Goal: Information Seeking & Learning: Learn about a topic

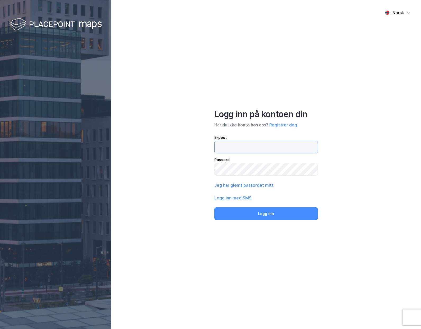
click at [244, 146] on input "email" at bounding box center [265, 147] width 103 height 12
paste input "[PERSON_NAME][EMAIL_ADDRESS][DOMAIN_NAME]"
type input "[PERSON_NAME][EMAIL_ADDRESS][DOMAIN_NAME]"
click at [214, 207] on button "Logg inn" at bounding box center [266, 213] width 104 height 13
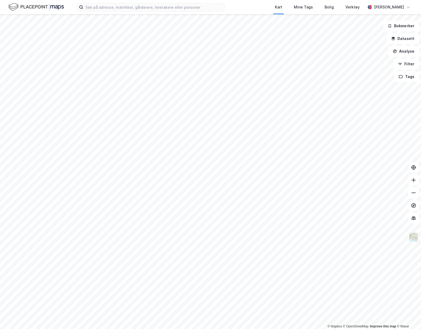
click at [415, 238] on img at bounding box center [413, 237] width 10 height 10
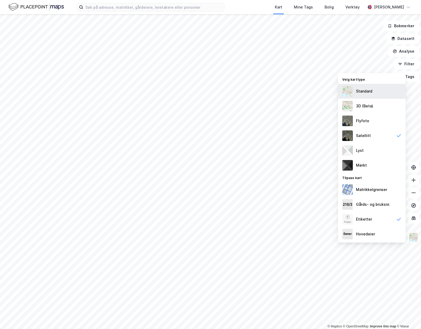
click at [383, 95] on div "Standard" at bounding box center [372, 91] width 68 height 15
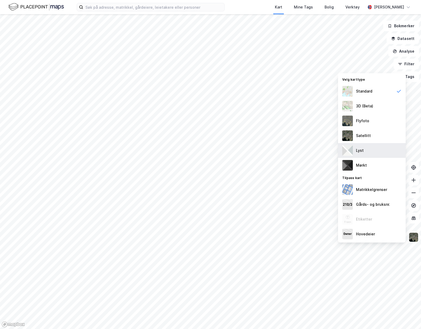
click at [369, 149] on div "Lyst" at bounding box center [372, 150] width 68 height 15
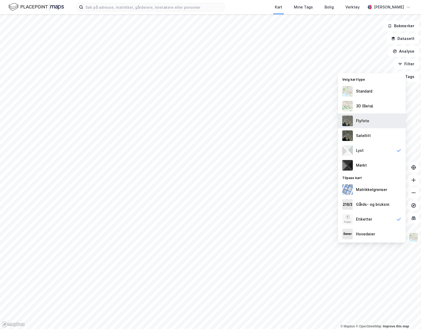
click at [372, 122] on div "Flyfoto" at bounding box center [372, 120] width 68 height 15
click at [364, 121] on div "Flyfoto" at bounding box center [362, 121] width 13 height 6
click at [365, 139] on div "Satellitt" at bounding box center [372, 135] width 68 height 15
click at [370, 122] on div "Flyfoto" at bounding box center [372, 120] width 68 height 15
click at [370, 137] on div "Satellitt" at bounding box center [372, 135] width 68 height 15
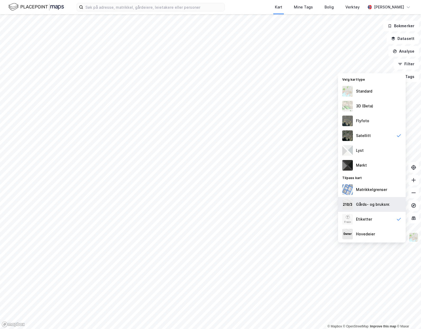
click at [380, 204] on div "Gårds- og bruksnr." at bounding box center [373, 204] width 34 height 6
click at [381, 224] on div "Etiketter" at bounding box center [372, 219] width 68 height 15
click at [383, 188] on div "Matrikkelgrenser" at bounding box center [371, 189] width 31 height 6
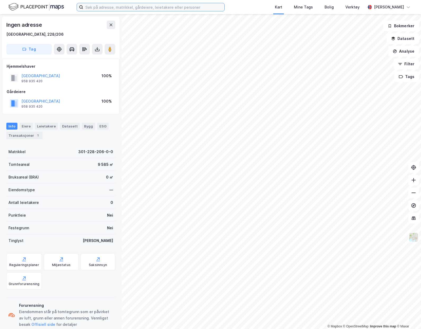
click at [185, 7] on input at bounding box center [153, 7] width 141 height 8
drag, startPoint x: 108, startPoint y: 24, endPoint x: 115, endPoint y: 7, distance: 18.3
click at [108, 24] on button at bounding box center [111, 25] width 8 height 8
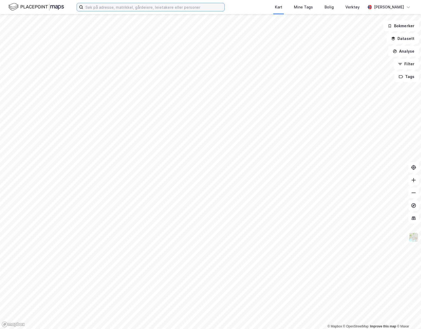
click at [113, 11] on input at bounding box center [153, 7] width 141 height 8
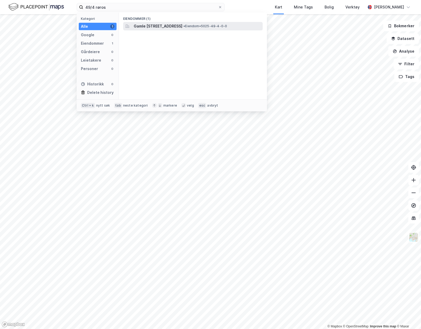
click at [182, 23] on span "Gamle [STREET_ADDRESS]" at bounding box center [158, 26] width 49 height 6
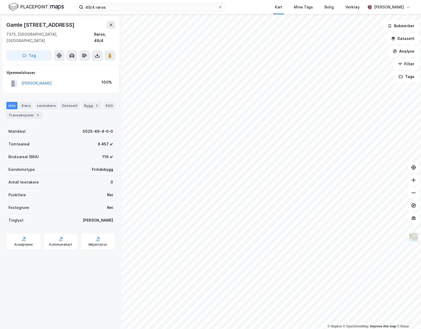
click at [258, 2] on div "Kart Mine Tags Bolig Verktøy" at bounding box center [307, 7] width 115 height 14
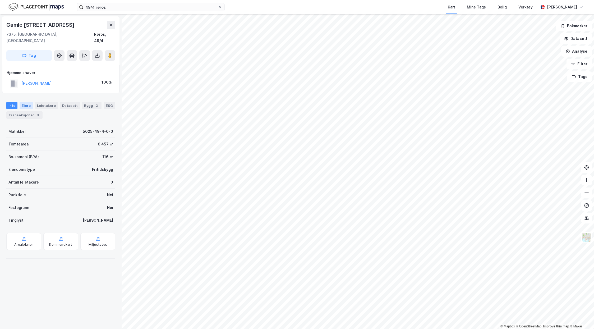
click at [27, 102] on div "Eiere" at bounding box center [26, 105] width 13 height 7
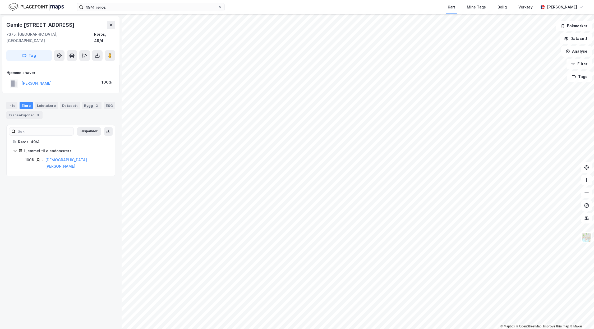
click at [13, 148] on icon at bounding box center [15, 150] width 4 height 4
click at [20, 139] on div "Røros, 49/4" at bounding box center [63, 142] width 91 height 6
click at [13, 148] on icon at bounding box center [15, 150] width 4 height 4
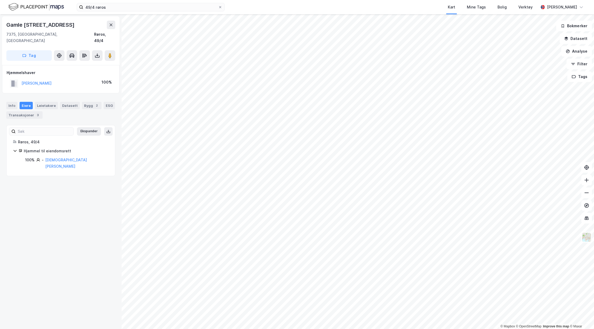
drag, startPoint x: 13, startPoint y: 144, endPoint x: 31, endPoint y: 175, distance: 35.7
click at [31, 175] on div "Gamle [STREET_ADDRESS], Trøndelag Røros, 49/4 Tag Hjemmelshaver JEBSEN [PERSON_…" at bounding box center [61, 171] width 122 height 314
click at [54, 102] on div "Leietakere" at bounding box center [46, 105] width 23 height 7
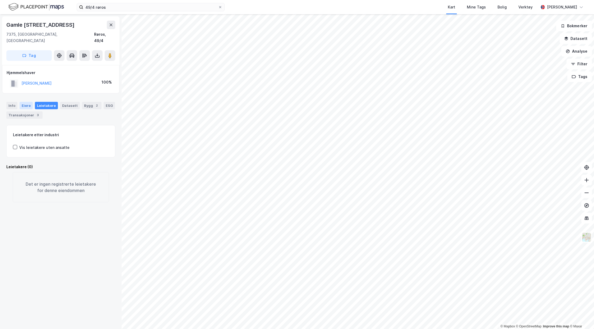
click at [26, 102] on div "Eiere" at bounding box center [26, 105] width 13 height 7
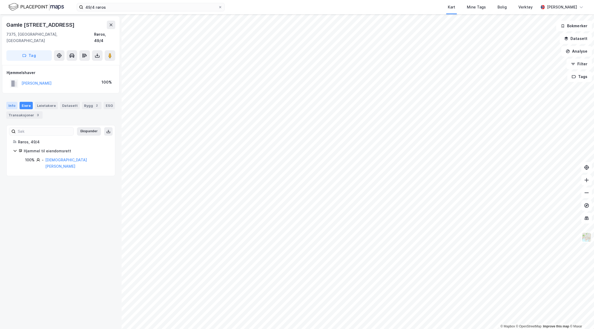
click at [9, 102] on div "Info" at bounding box center [11, 105] width 11 height 7
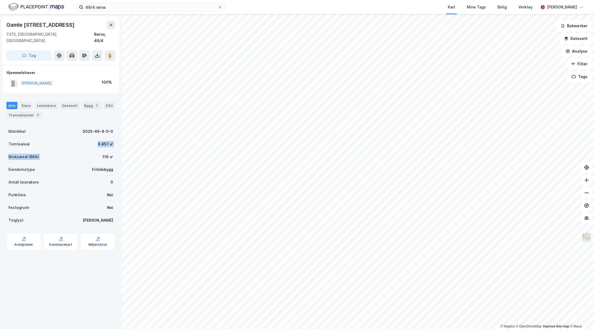
drag, startPoint x: 91, startPoint y: 138, endPoint x: 74, endPoint y: 152, distance: 21.6
click at [74, 152] on div "Matrikkel 5025-49-4-0-0 Tomteareal 6 457 ㎡ Bruksareal (BRA) 116 ㎡ Eiendomstype …" at bounding box center [60, 175] width 109 height 101
drag, startPoint x: 74, startPoint y: 152, endPoint x: 72, endPoint y: 151, distance: 3.0
click at [73, 152] on div "Bruksareal (BRA) 116 ㎡" at bounding box center [60, 156] width 109 height 13
click at [34, 239] on div "Arealplaner" at bounding box center [23, 241] width 35 height 17
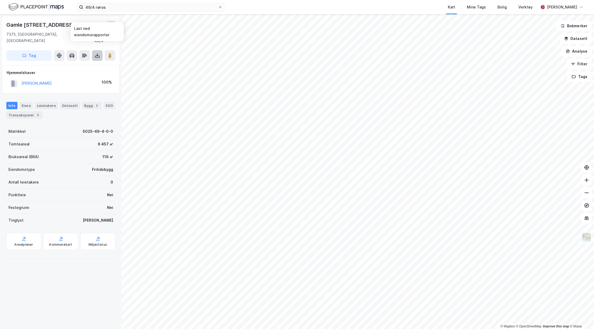
click at [94, 50] on button at bounding box center [97, 55] width 11 height 11
click at [91, 62] on div "Last ned grunnbok" at bounding box center [74, 66] width 56 height 8
click at [90, 72] on div "Last ned matrikkelrapport" at bounding box center [78, 74] width 44 height 4
drag, startPoint x: 24, startPoint y: 274, endPoint x: 27, endPoint y: 267, distance: 7.9
click at [24, 274] on div "Gamle [STREET_ADDRESS], [GEOGRAPHIC_DATA], 49/4 Tag Last ned grunnbok Last ned …" at bounding box center [61, 171] width 122 height 314
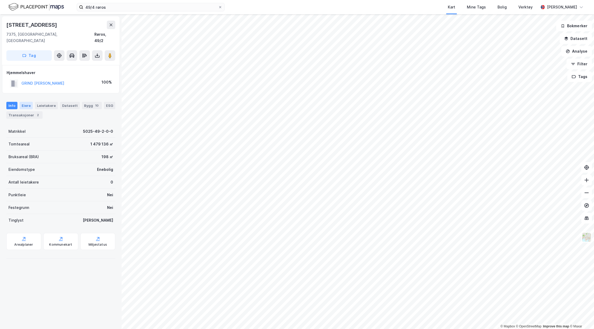
click at [27, 102] on div "Eiere" at bounding box center [26, 105] width 13 height 7
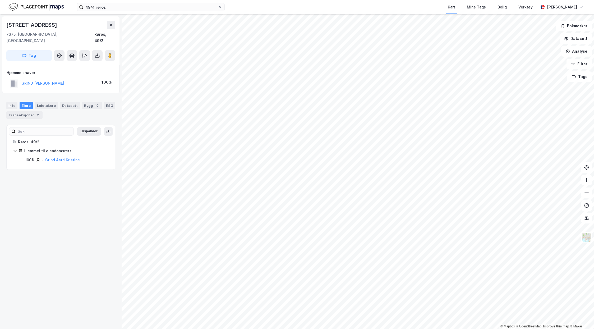
click at [12, 142] on div "Røros, 49/2 Hjemmel til eiendomsrett 100% - Grind [PERSON_NAME]" at bounding box center [61, 151] width 108 height 24
click at [12, 143] on div "Røros, 49/2 Hjemmel til eiendomsrett 100% - Grind [PERSON_NAME]" at bounding box center [61, 151] width 108 height 24
click at [14, 148] on icon at bounding box center [15, 150] width 4 height 4
drag, startPoint x: 14, startPoint y: 143, endPoint x: 48, endPoint y: 146, distance: 34.2
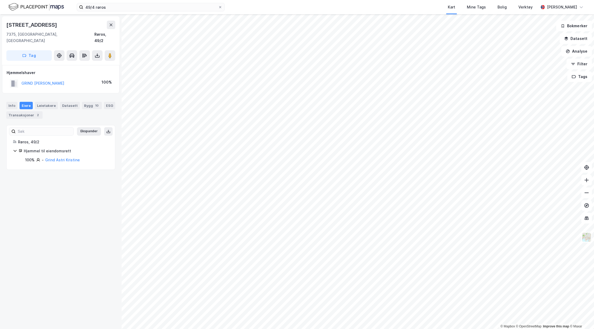
click at [48, 148] on div "Hjemmel til eiendomsrett" at bounding box center [66, 151] width 85 height 6
click at [51, 148] on div "Hjemmel til eiendomsrett" at bounding box center [66, 151] width 85 height 6
click at [39, 139] on div "Røros, 49/2" at bounding box center [63, 142] width 91 height 6
click at [35, 139] on div "Røros, 49/2" at bounding box center [63, 142] width 91 height 6
click at [193, 8] on input "49/4 røros" at bounding box center [150, 7] width 135 height 8
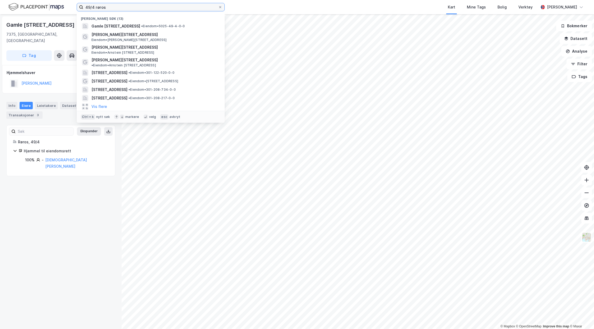
drag, startPoint x: 193, startPoint y: 8, endPoint x: 56, endPoint y: 6, distance: 136.3
click at [56, 6] on div "49/4 [PERSON_NAME] søk (13) [STREET_ADDRESS] • Eiendom • 5025-49-4-0-0 [PERSON_…" at bounding box center [297, 7] width 594 height 14
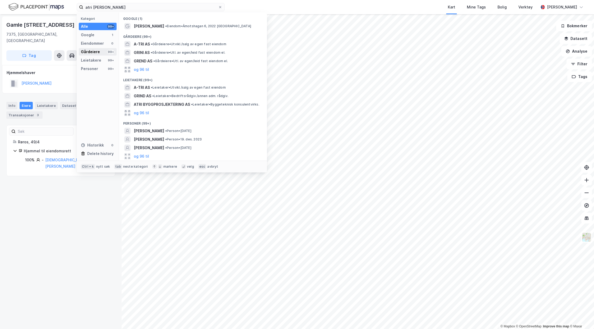
click at [97, 52] on div "Gårdeiere" at bounding box center [90, 52] width 19 height 6
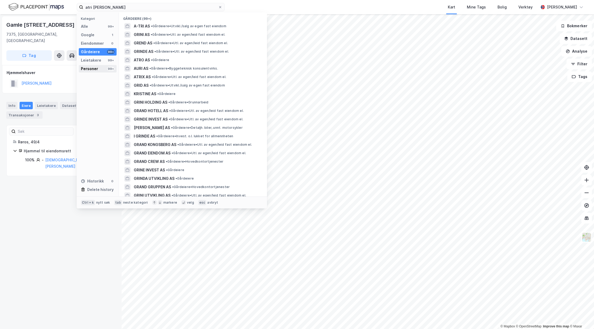
click at [94, 69] on div "Personer" at bounding box center [89, 69] width 17 height 6
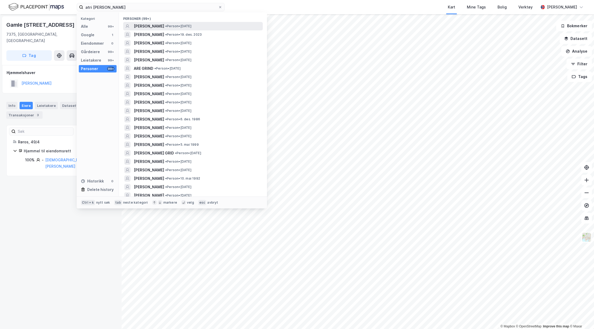
click at [164, 26] on span "[PERSON_NAME]" at bounding box center [149, 26] width 30 height 6
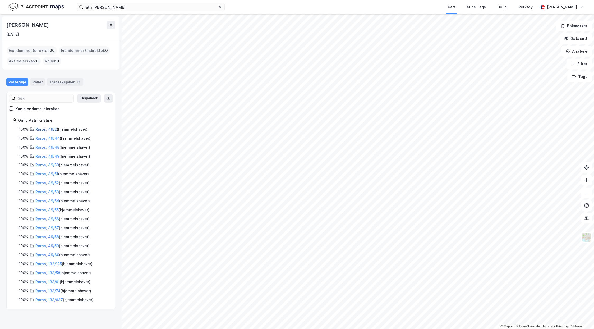
click at [51, 128] on link "Røros, 49/2" at bounding box center [45, 129] width 21 height 4
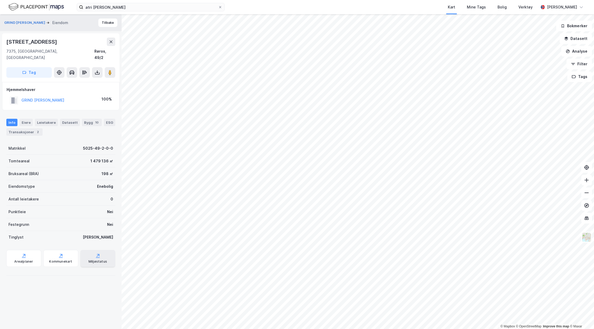
click at [102, 259] on div "Miljøstatus" at bounding box center [97, 261] width 18 height 4
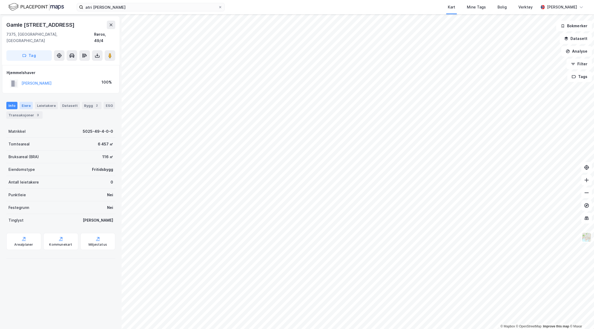
click at [24, 102] on div "Eiere" at bounding box center [26, 105] width 13 height 7
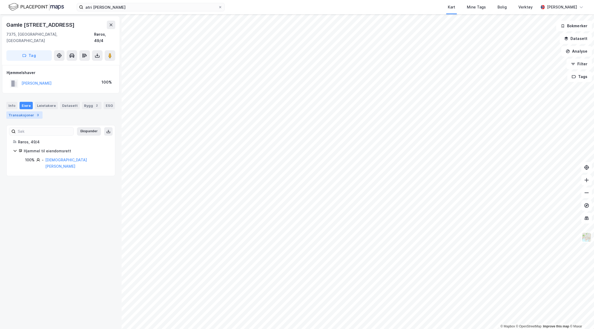
click at [25, 111] on div "Transaksjoner 3" at bounding box center [24, 114] width 36 height 7
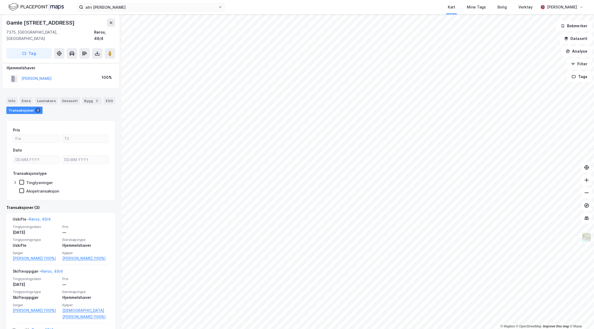
scroll to position [4, 0]
click at [47, 97] on div "Leietakere" at bounding box center [46, 100] width 23 height 7
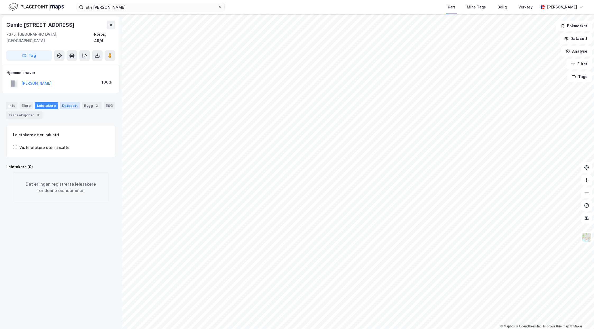
click at [60, 102] on div "Datasett" at bounding box center [70, 105] width 20 height 7
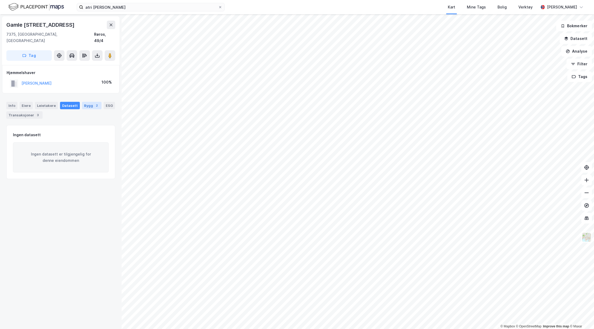
click at [84, 102] on div "Bygg 2" at bounding box center [92, 105] width 20 height 7
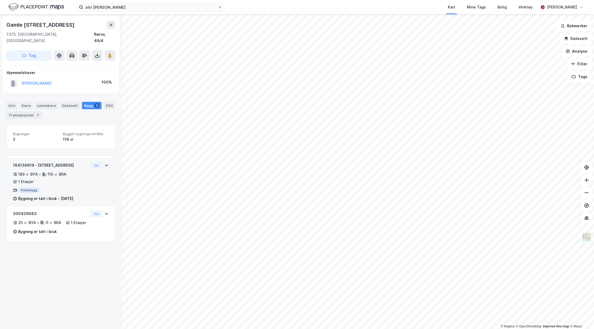
click at [57, 171] on div "116 ㎡ BRA" at bounding box center [57, 174] width 19 height 6
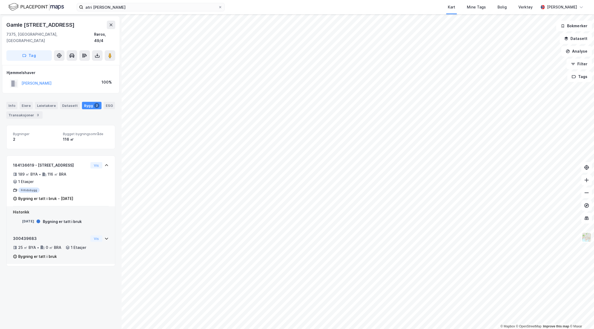
click at [62, 250] on div "25 ㎡ BYA • 0 ㎡ BRA • 1 Etasjer" at bounding box center [50, 247] width 75 height 6
click at [11, 102] on div "Info" at bounding box center [11, 105] width 11 height 7
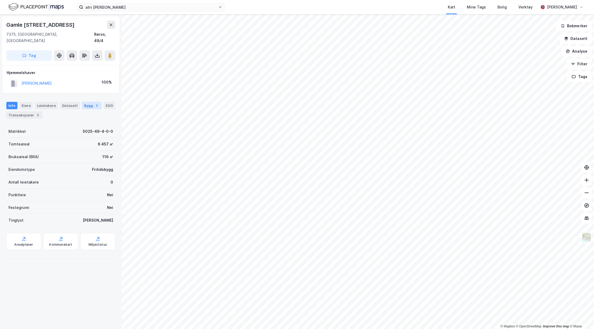
click at [82, 102] on div "Bygg 2" at bounding box center [92, 105] width 20 height 7
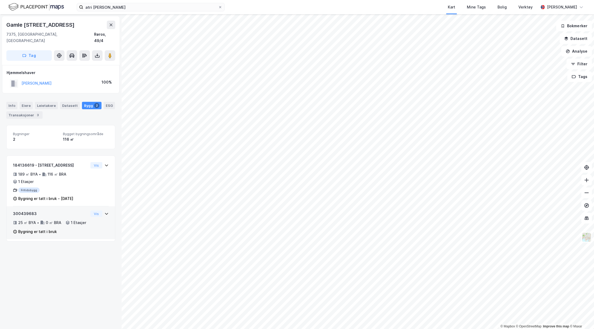
click at [81, 223] on div "25 ㎡ BYA • 0 ㎡ BRA • 1 Etasjer" at bounding box center [50, 222] width 75 height 6
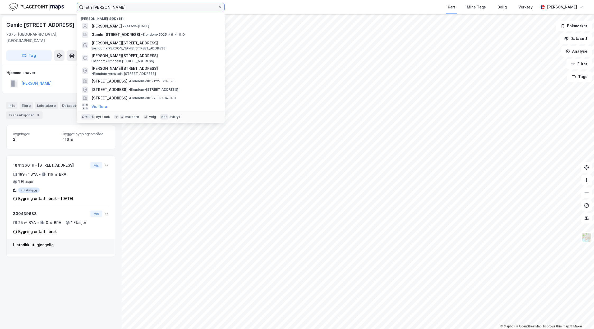
drag, startPoint x: 120, startPoint y: 5, endPoint x: 20, endPoint y: 6, distance: 100.1
click at [20, 6] on div "atri [PERSON_NAME] søk (14) [PERSON_NAME] • Person • [DATE] Gamle [STREET_ADDRE…" at bounding box center [297, 7] width 594 height 14
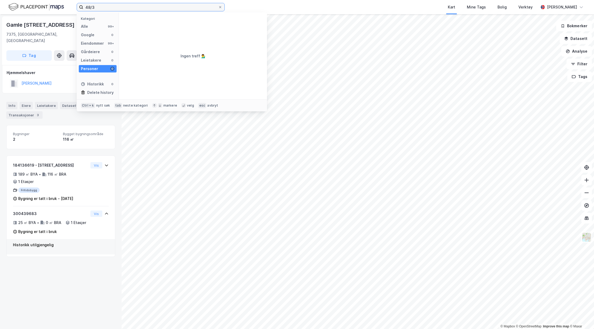
click at [125, 8] on input "48/3" at bounding box center [150, 7] width 135 height 8
type input "48/3 averøy"
click at [87, 25] on div "Alle" at bounding box center [84, 26] width 7 height 6
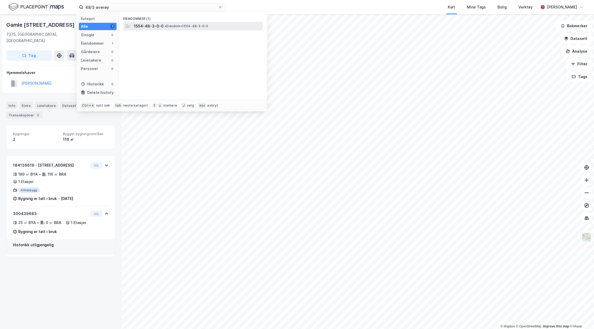
click at [191, 23] on div "1554-48-3-0-0 • Eiendom • 1554-48-3-0-0" at bounding box center [198, 26] width 128 height 6
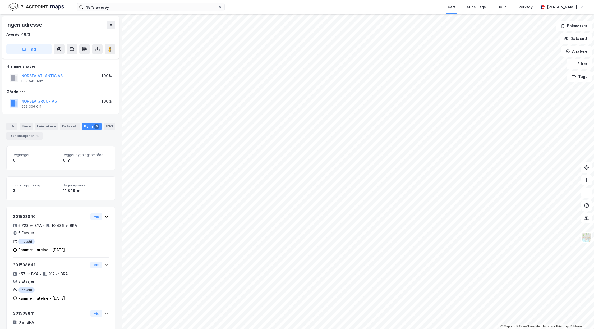
scroll to position [4, 0]
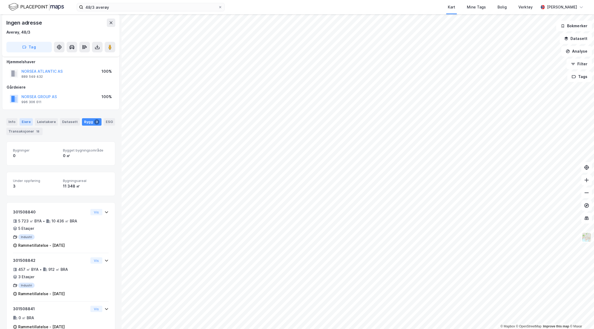
click at [22, 119] on div "Eiere" at bounding box center [26, 121] width 13 height 7
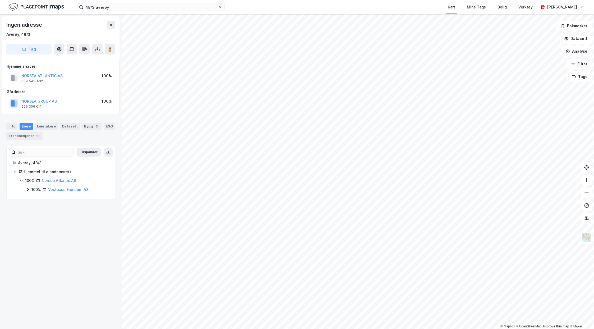
click at [29, 188] on icon at bounding box center [28, 189] width 4 height 4
click at [21, 181] on icon at bounding box center [21, 180] width 4 height 4
drag, startPoint x: 21, startPoint y: 181, endPoint x: 9, endPoint y: 218, distance: 39.4
click at [9, 218] on div "Ingen adresse Averøy, 48/3 Tag Hjemmelshaver NORSEA ATLANTIC AS 889 549 432 100…" at bounding box center [61, 171] width 122 height 314
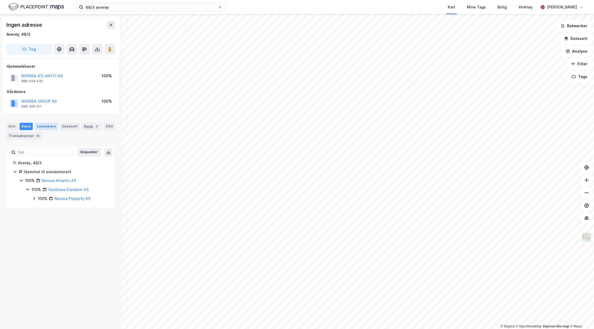
click at [40, 126] on div "Leietakere" at bounding box center [46, 126] width 23 height 7
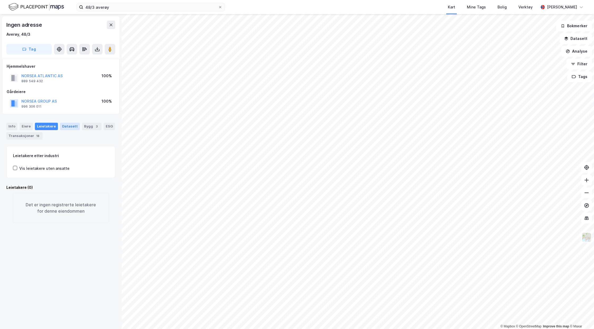
click at [69, 126] on div "Datasett" at bounding box center [70, 126] width 20 height 7
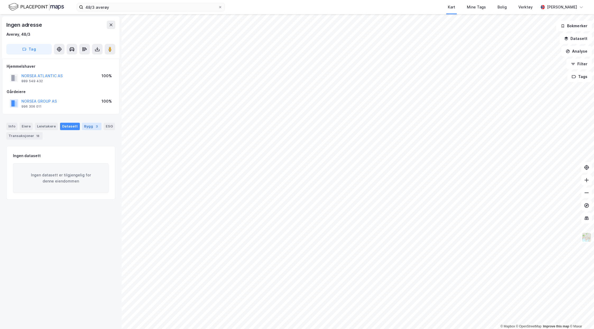
click at [86, 125] on div "Bygg 3" at bounding box center [92, 126] width 20 height 7
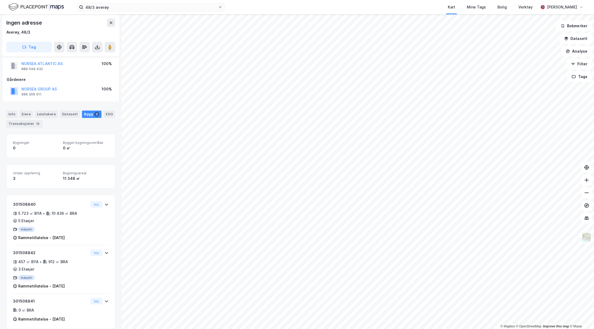
scroll to position [18, 0]
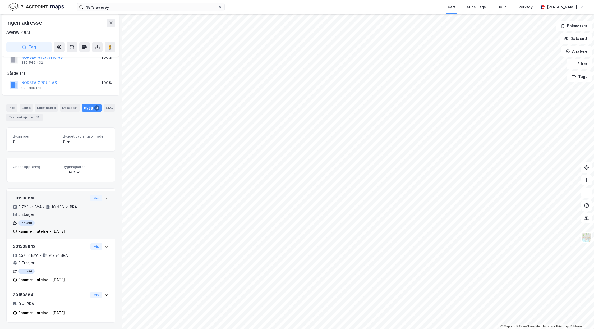
click at [52, 216] on div "5 723 ㎡ BYA • 10 436 ㎡ BRA • 5 Etasjer" at bounding box center [50, 211] width 75 height 14
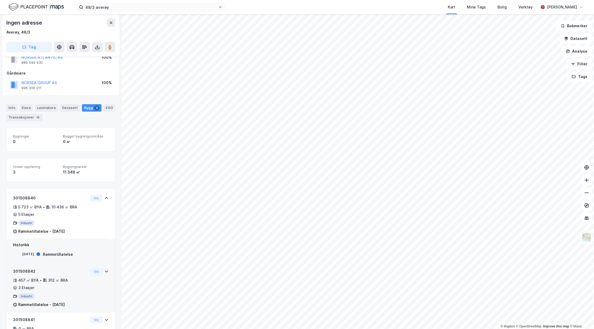
click at [65, 301] on div "Rammetillatelse - [DATE]" at bounding box center [41, 304] width 46 height 6
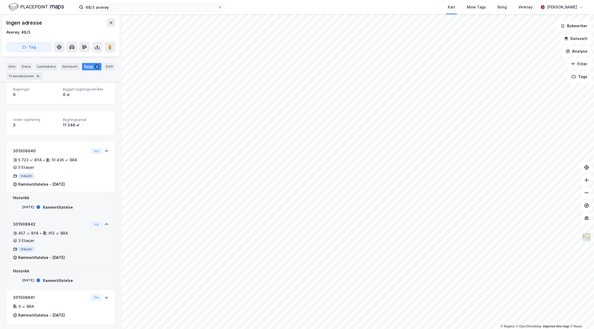
scroll to position [68, 0]
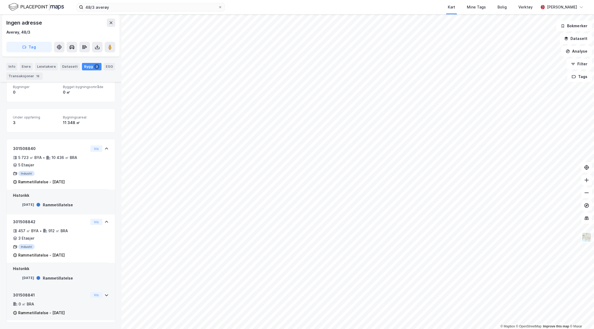
click at [73, 302] on div "0 ㎡ BRA" at bounding box center [50, 304] width 75 height 6
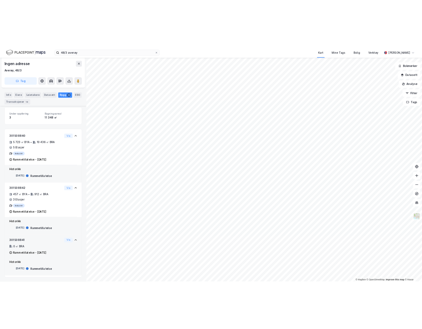
scroll to position [93, 0]
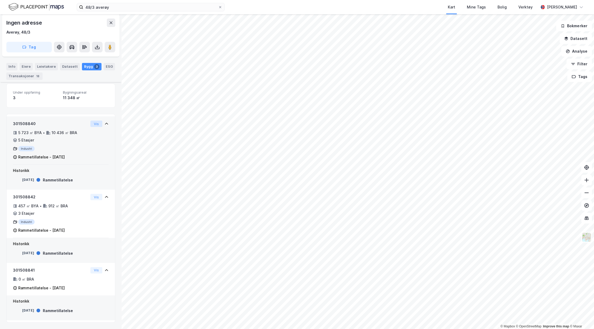
click at [90, 125] on button "Vis" at bounding box center [96, 123] width 12 height 6
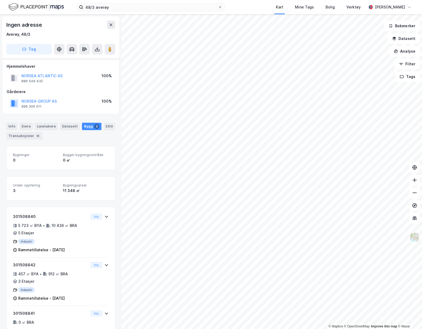
scroll to position [18, 0]
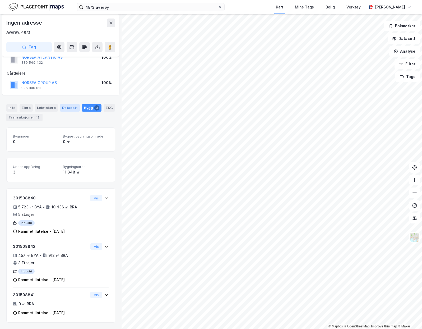
click at [62, 109] on div "Datasett" at bounding box center [70, 107] width 20 height 7
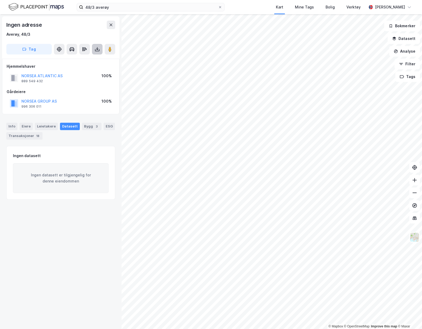
click at [98, 49] on icon at bounding box center [97, 48] width 5 height 5
click at [81, 61] on div "Last ned grunnbok" at bounding box center [71, 60] width 31 height 4
